Goal: Find specific page/section

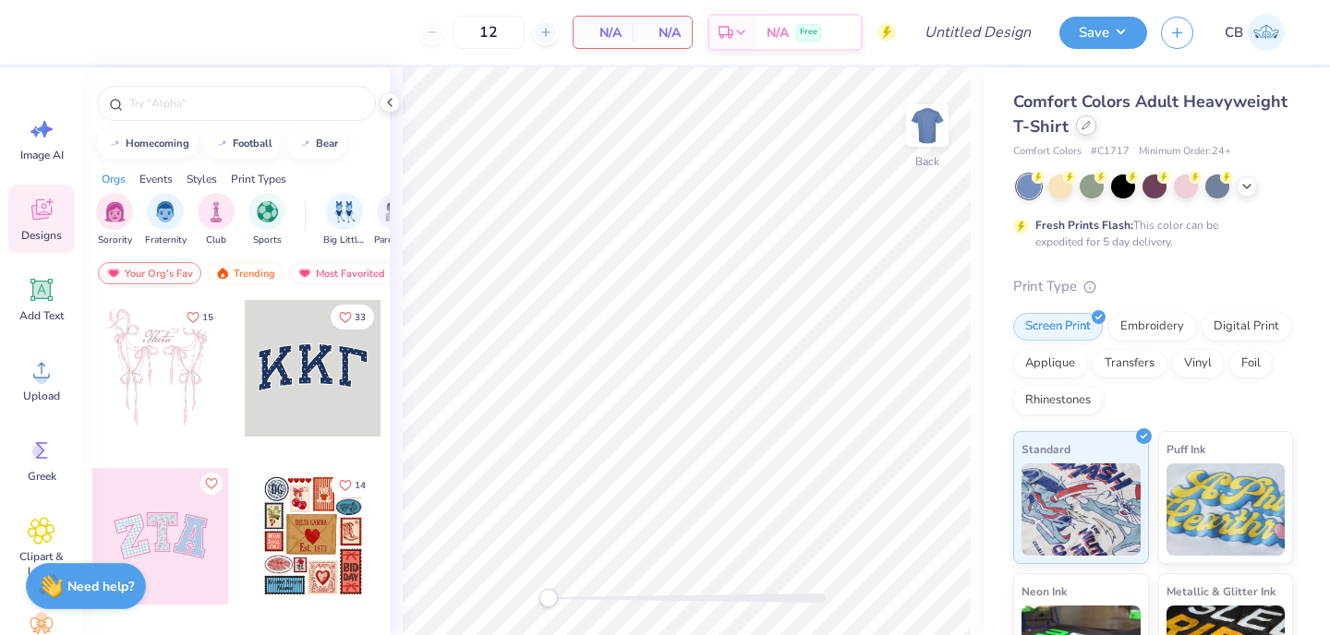
click at [1086, 127] on icon at bounding box center [1085, 125] width 9 height 9
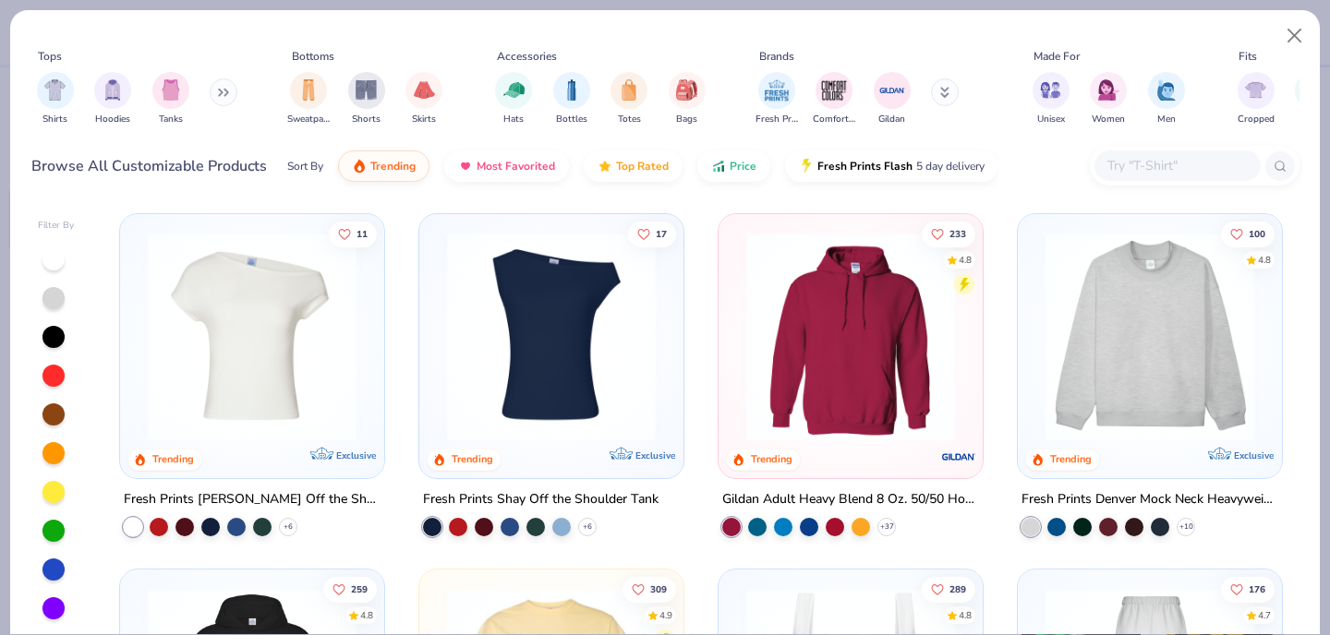
click at [1136, 178] on div at bounding box center [1177, 166] width 166 height 30
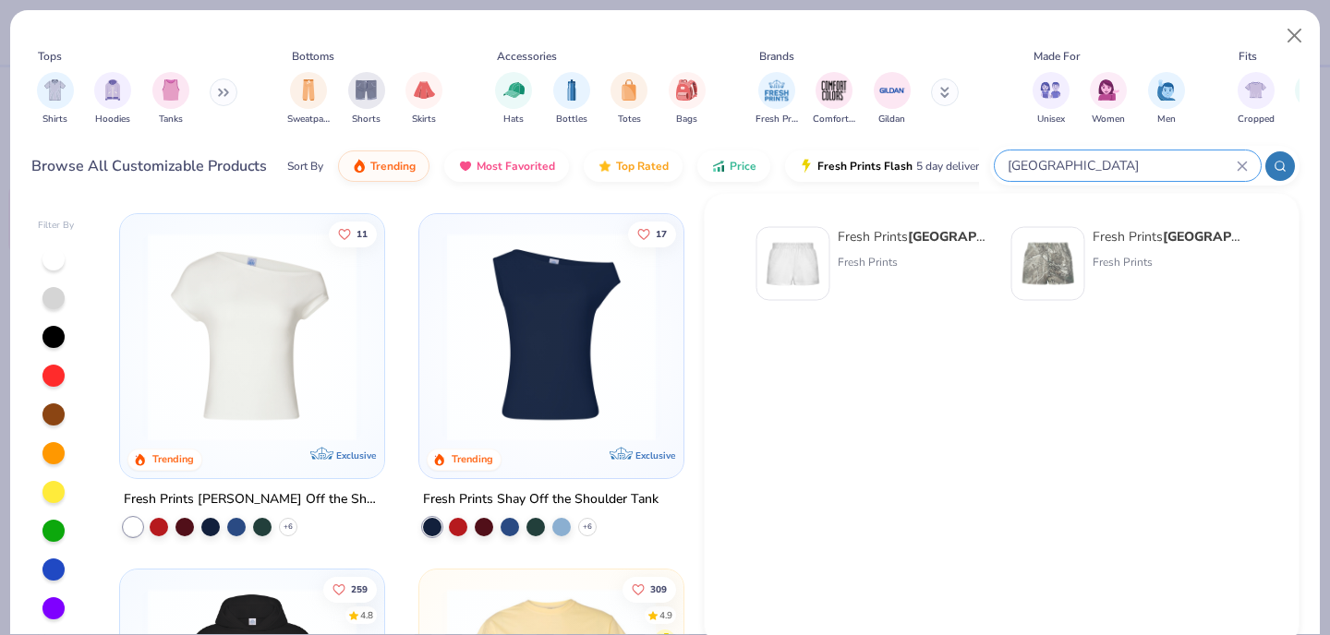
type input "[GEOGRAPHIC_DATA]"
click at [783, 259] on img at bounding box center [793, 263] width 57 height 57
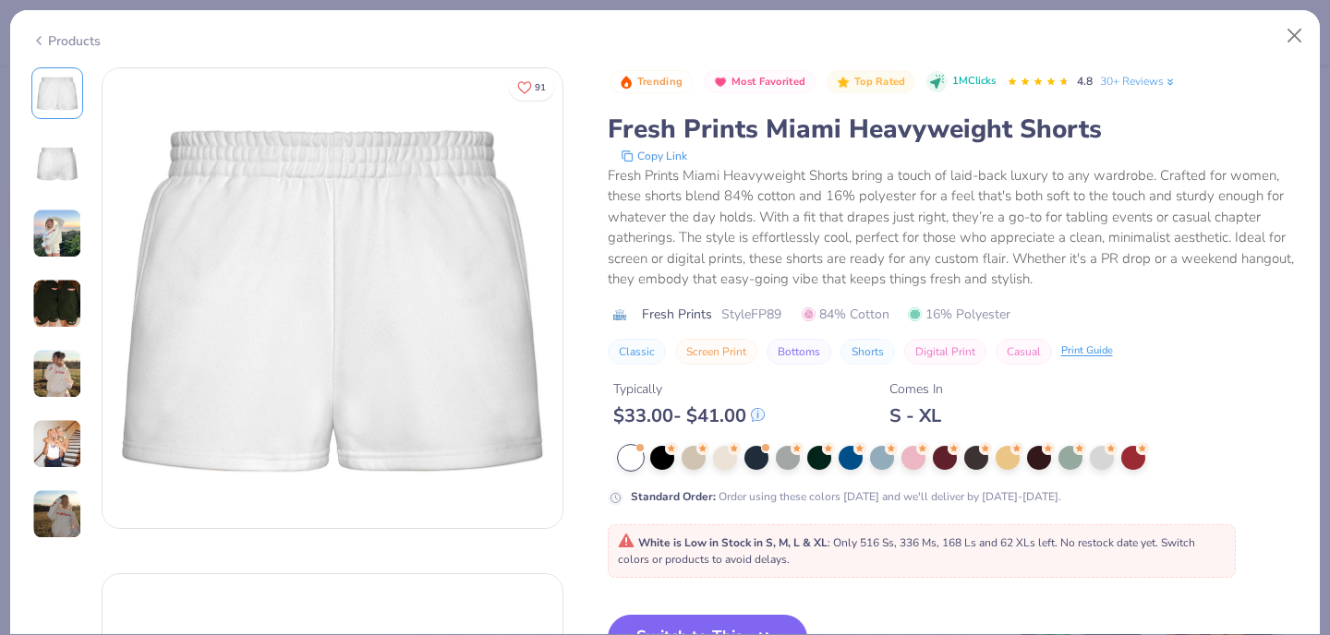
click at [642, 154] on button "Copy Link" at bounding box center [654, 156] width 78 height 18
click at [1308, 35] on button "Close" at bounding box center [1294, 35] width 35 height 35
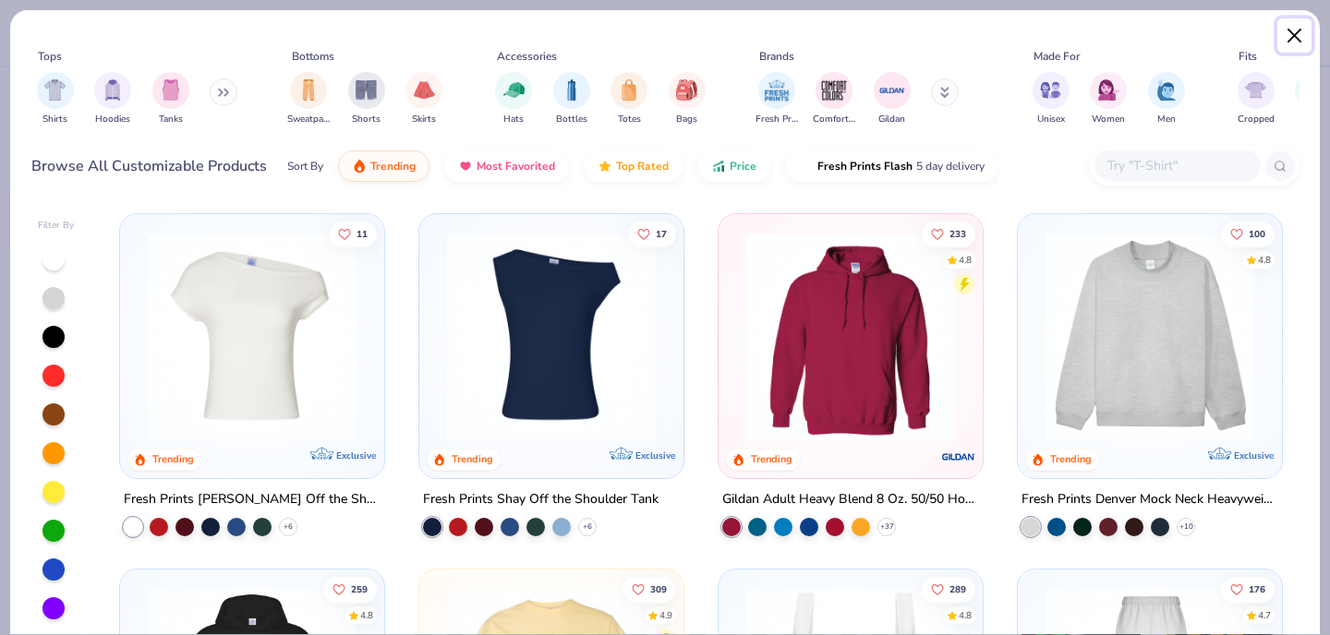
click at [1299, 38] on button "Close" at bounding box center [1294, 35] width 35 height 35
